Goal: Use online tool/utility: Utilize a website feature to perform a specific function

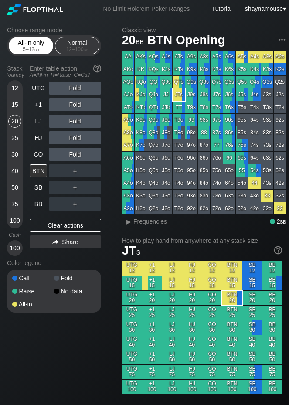
click at [22, 42] on div "All-in only 5 – 12 bb" at bounding box center [31, 45] width 40 height 17
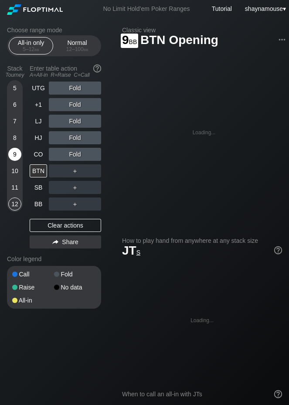
click at [20, 156] on div "9" at bounding box center [14, 154] width 13 height 13
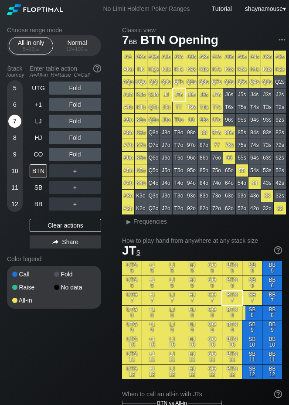
click at [11, 118] on div "7" at bounding box center [14, 121] width 13 height 13
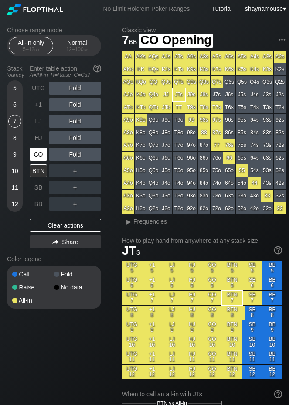
click at [33, 154] on div "CO" at bounding box center [38, 154] width 17 height 13
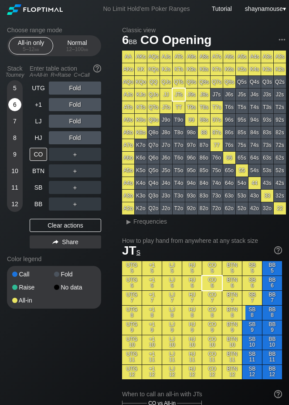
click at [17, 100] on div "6" at bounding box center [14, 104] width 13 height 13
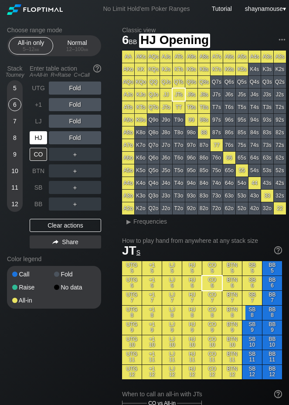
click at [35, 143] on div "HJ" at bounding box center [38, 137] width 17 height 13
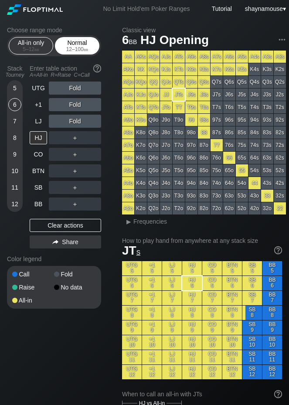
click at [72, 46] on div "12 – 100 bb" at bounding box center [77, 49] width 37 height 6
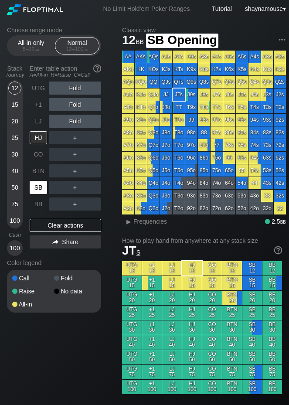
click at [36, 184] on div "SB" at bounding box center [38, 187] width 17 height 13
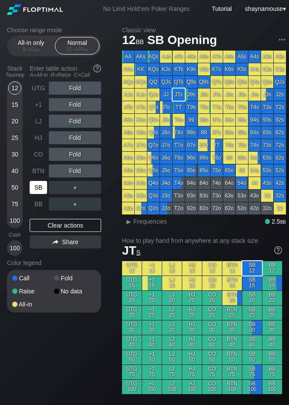
click at [36, 184] on div "SB" at bounding box center [38, 187] width 17 height 13
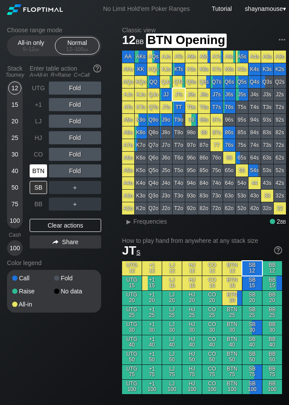
click at [37, 172] on div "BTN" at bounding box center [38, 170] width 17 height 13
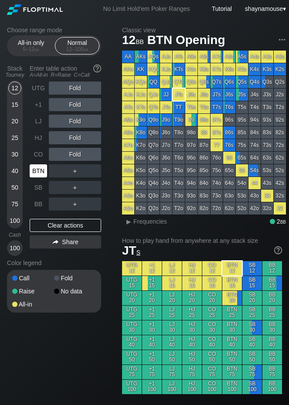
click at [37, 172] on div "BTN" at bounding box center [38, 170] width 17 height 13
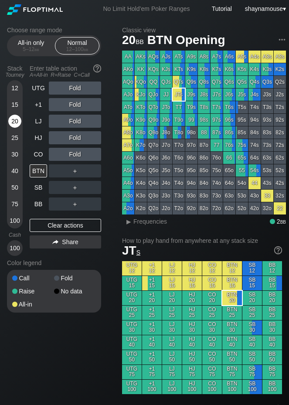
click at [16, 122] on div "20" at bounding box center [14, 121] width 13 height 13
click at [45, 169] on div "BTN" at bounding box center [38, 170] width 17 height 13
click at [44, 169] on div "BTN" at bounding box center [38, 170] width 17 height 13
click at [89, 185] on div "C ✕" at bounding box center [92, 187] width 17 height 13
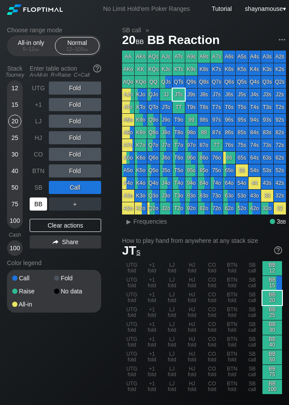
click at [41, 205] on div "BB" at bounding box center [38, 203] width 17 height 13
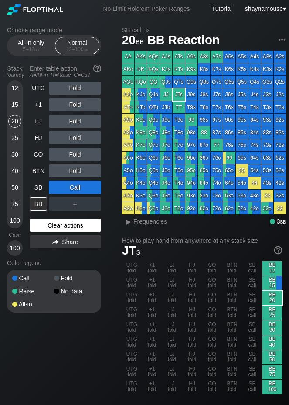
click at [64, 224] on div "Clear actions" at bounding box center [65, 225] width 71 height 13
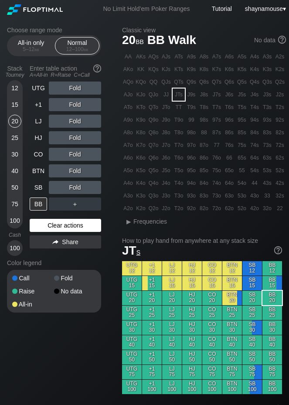
click at [64, 223] on div "Clear actions" at bounding box center [65, 225] width 71 height 13
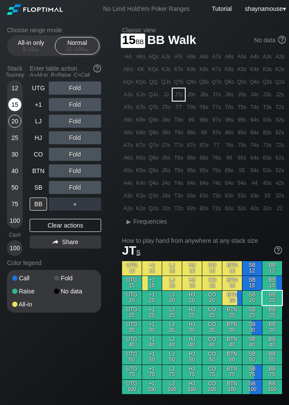
click at [16, 105] on div "15" at bounding box center [14, 104] width 13 height 13
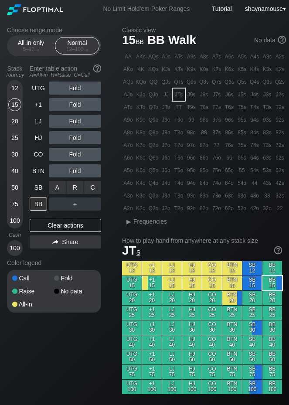
click at [92, 188] on div "C ✕" at bounding box center [92, 187] width 17 height 13
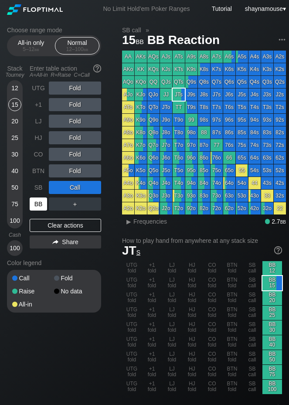
click at [41, 204] on div "BB" at bounding box center [38, 203] width 17 height 13
click at [42, 203] on div "BB" at bounding box center [38, 203] width 17 height 13
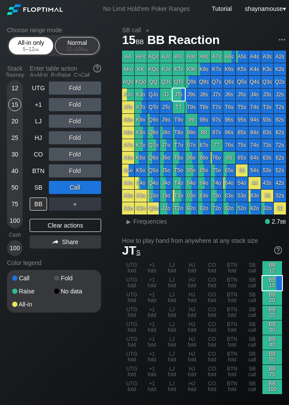
click at [32, 42] on div "All-in only 5 – 12 bb" at bounding box center [31, 45] width 40 height 17
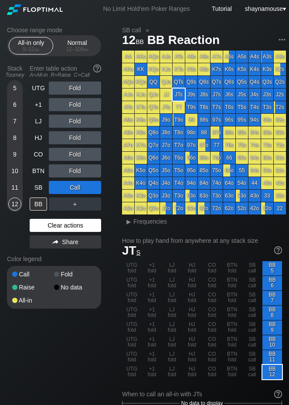
click at [71, 225] on div "Clear actions" at bounding box center [65, 225] width 71 height 13
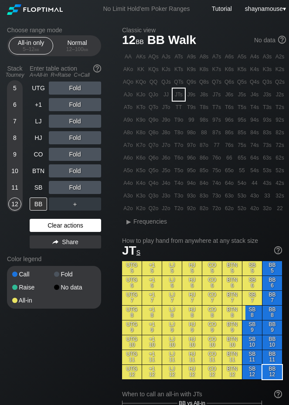
click at [70, 224] on div "Clear actions" at bounding box center [65, 225] width 71 height 13
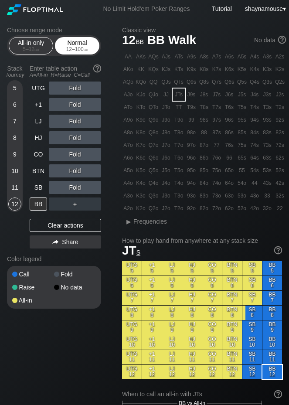
click at [73, 45] on div "Normal 12 – 100 bb" at bounding box center [77, 45] width 40 height 17
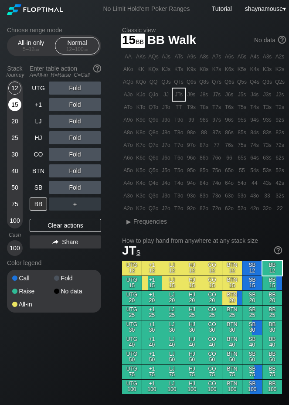
click at [12, 104] on div "15" at bounding box center [14, 104] width 13 height 13
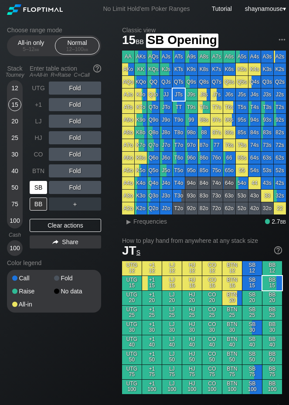
click at [38, 187] on div "SB" at bounding box center [38, 187] width 17 height 13
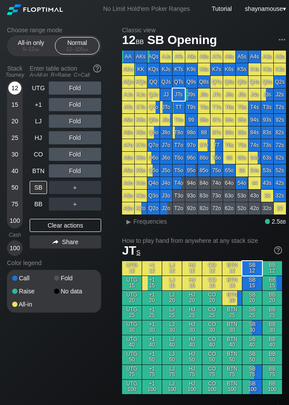
click at [17, 88] on div "12" at bounding box center [14, 88] width 13 height 13
drag, startPoint x: 73, startPoint y: 155, endPoint x: 76, endPoint y: 160, distance: 5.5
click at [74, 155] on div "R ✕" at bounding box center [75, 154] width 17 height 13
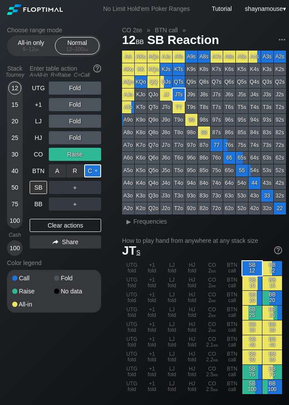
click at [92, 173] on div "C ✕" at bounding box center [92, 170] width 17 height 13
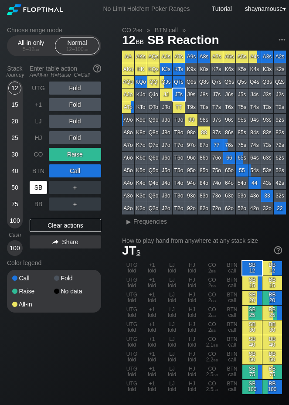
click at [38, 189] on div "SB" at bounding box center [38, 187] width 17 height 13
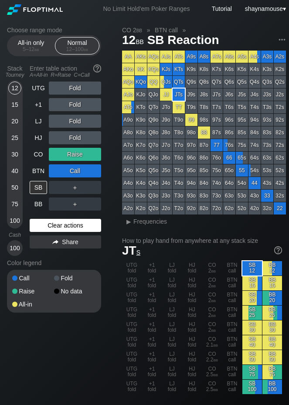
click at [60, 223] on div "Clear actions" at bounding box center [65, 225] width 71 height 13
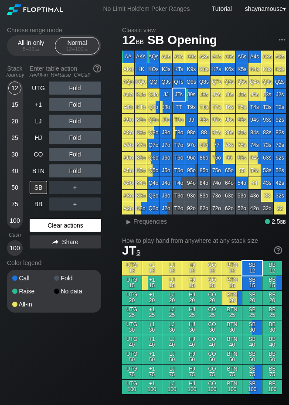
click at [60, 223] on div "Clear actions" at bounding box center [65, 225] width 71 height 13
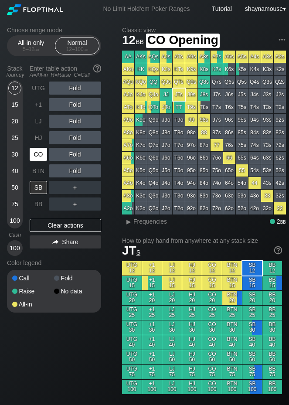
click at [44, 160] on div "CO" at bounding box center [38, 154] width 17 height 13
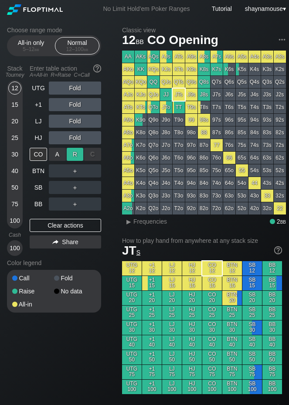
click at [75, 157] on div "R ✕" at bounding box center [75, 154] width 17 height 13
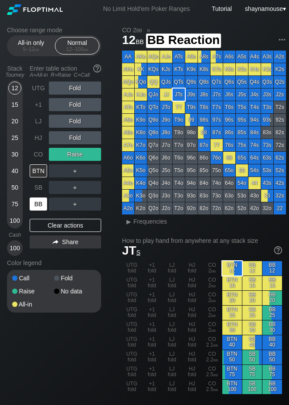
click at [42, 203] on div "BB" at bounding box center [38, 203] width 17 height 13
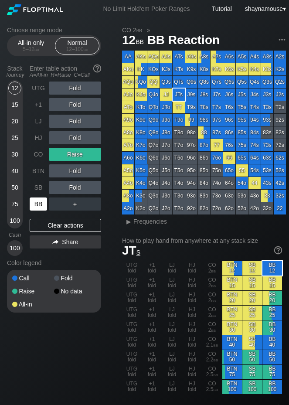
click at [42, 203] on div "BB" at bounding box center [38, 203] width 17 height 13
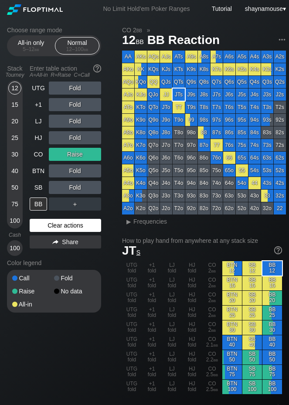
click at [82, 225] on div "Clear actions" at bounding box center [65, 225] width 71 height 13
click at [82, 227] on div "Clear actions" at bounding box center [65, 225] width 71 height 13
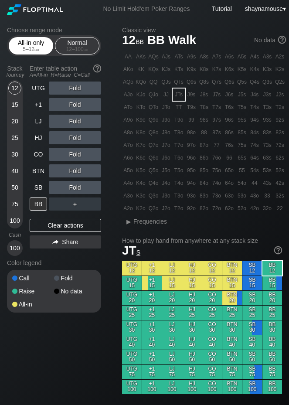
click at [22, 50] on div "5 – 12 bb" at bounding box center [31, 49] width 37 height 6
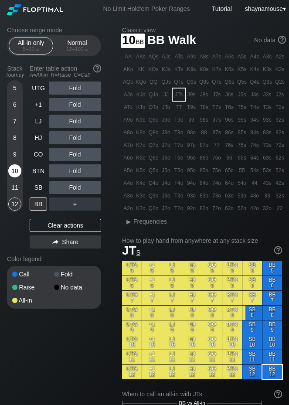
click at [18, 170] on div "10" at bounding box center [14, 170] width 13 height 13
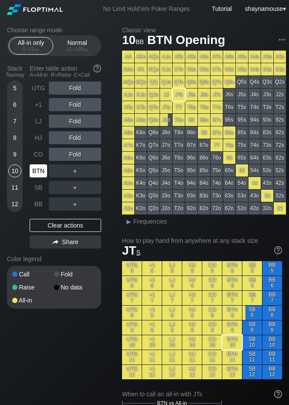
click at [34, 170] on div "BTN" at bounding box center [38, 170] width 17 height 13
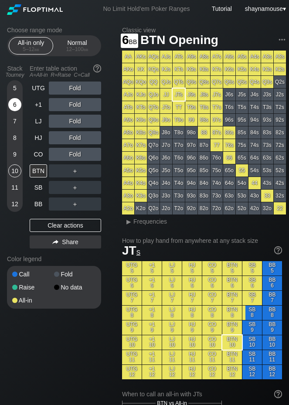
click at [15, 105] on div "6" at bounding box center [14, 104] width 13 height 13
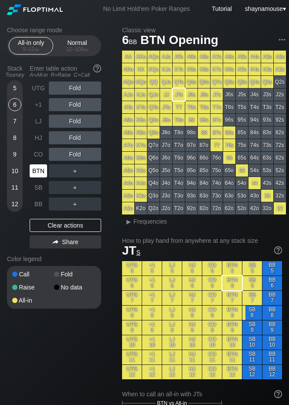
click at [40, 168] on div "BTN" at bounding box center [38, 170] width 17 height 13
